Goal: Find specific page/section: Find specific page/section

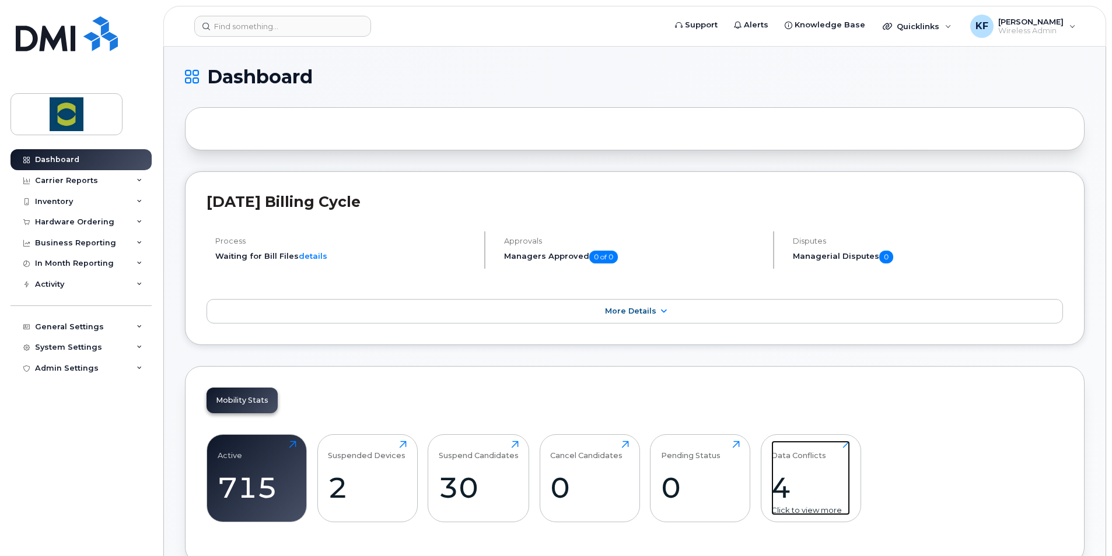
click at [784, 476] on div "4" at bounding box center [810, 488] width 79 height 34
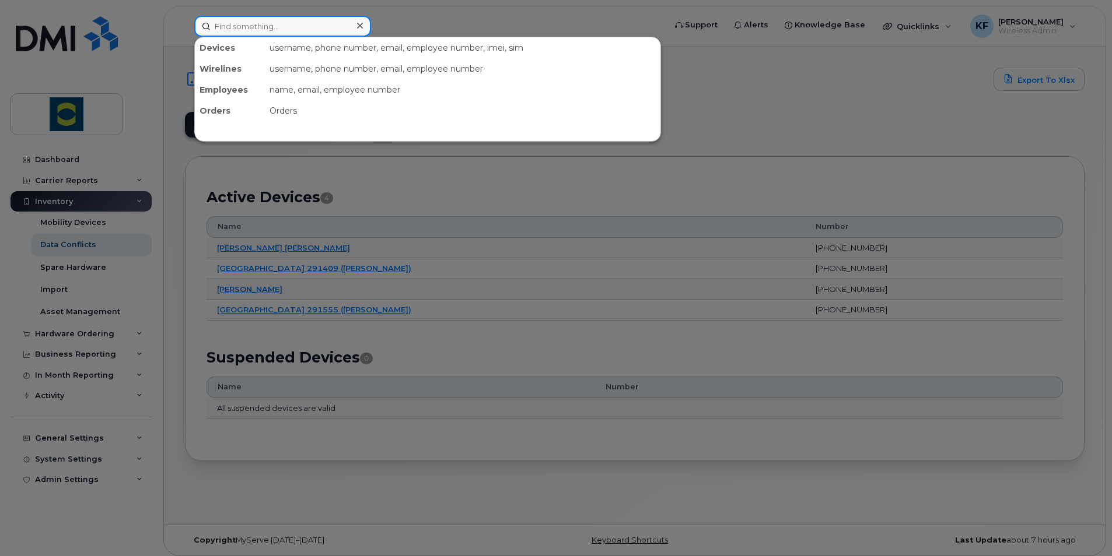
click at [229, 24] on input at bounding box center [282, 26] width 177 height 21
type input "[PERSON_NAME]"
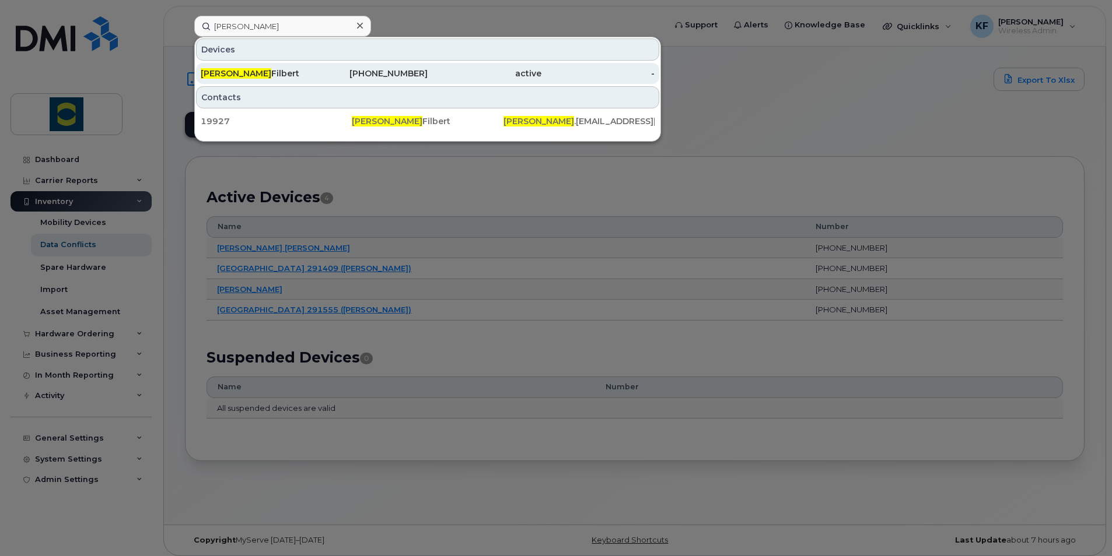
click at [210, 68] on div "[PERSON_NAME]" at bounding box center [258, 74] width 114 height 12
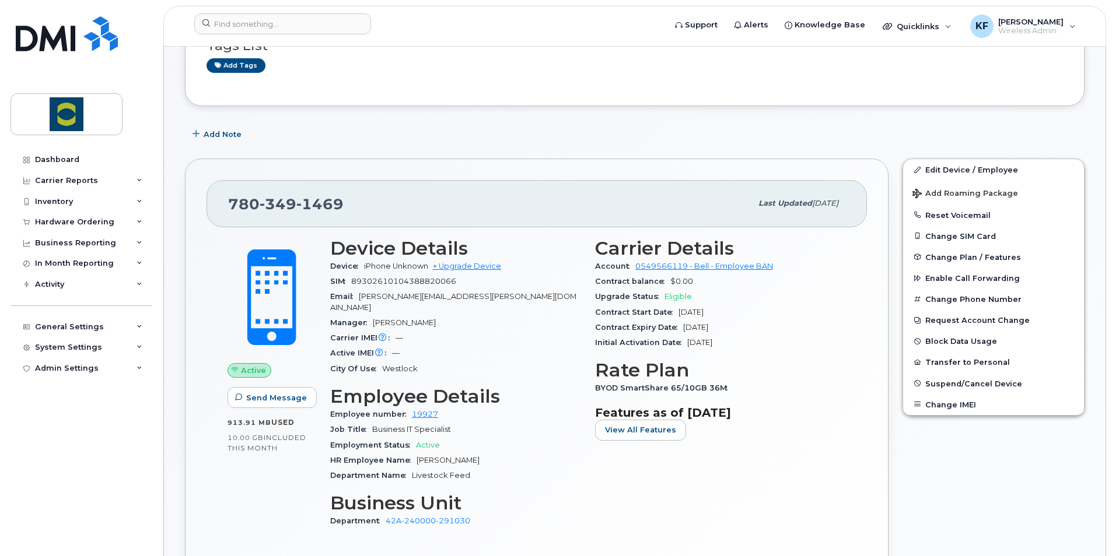
scroll to position [93, 0]
